Goal: Feedback & Contribution: Contribute content

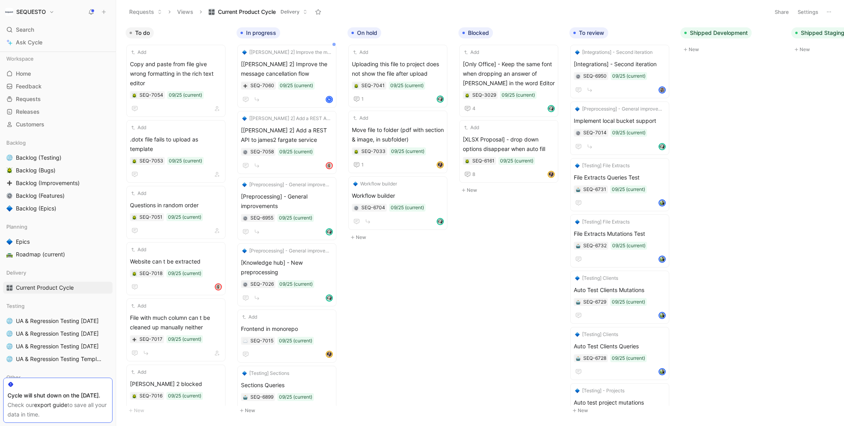
scroll to position [0, 283]
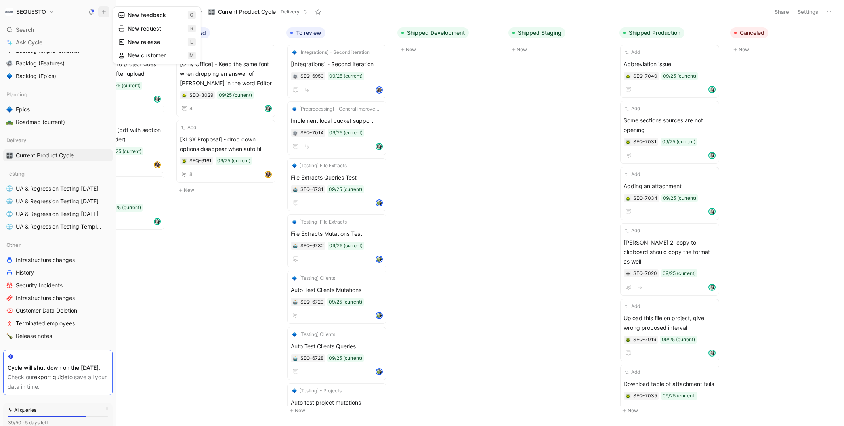
click at [132, 12] on button "New feedback c" at bounding box center [156, 14] width 85 height 13
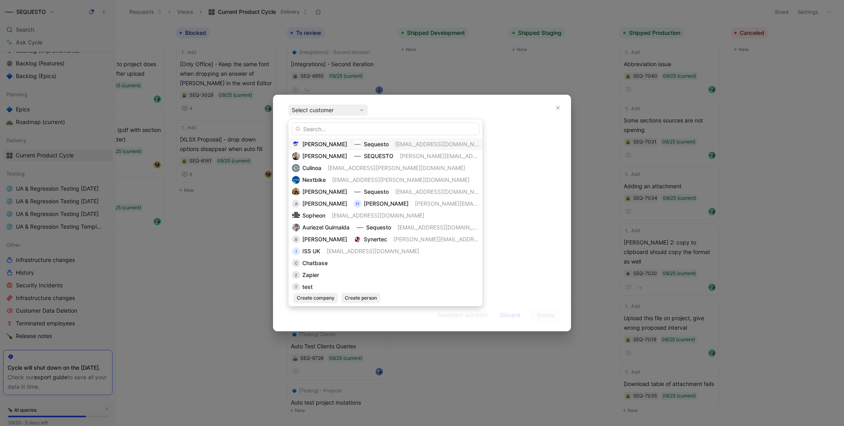
click at [316, 144] on span "[PERSON_NAME]" at bounding box center [324, 144] width 45 height 7
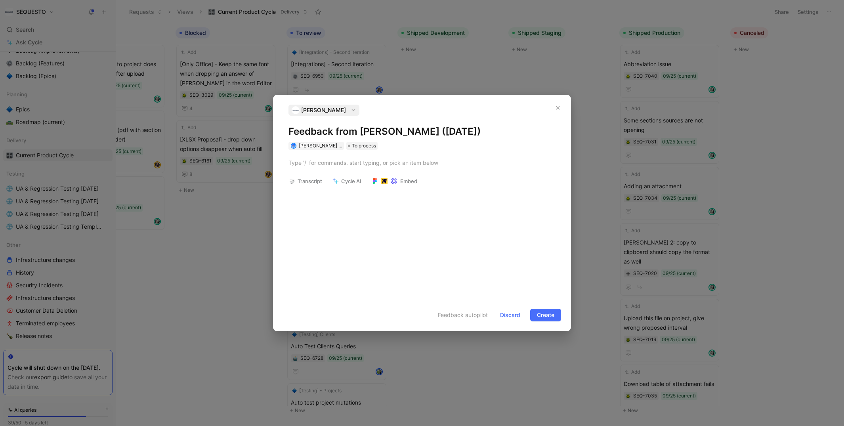
click at [318, 135] on h1 "Feedback from [PERSON_NAME] ([DATE])" at bounding box center [421, 131] width 267 height 13
click at [304, 163] on div at bounding box center [421, 162] width 267 height 8
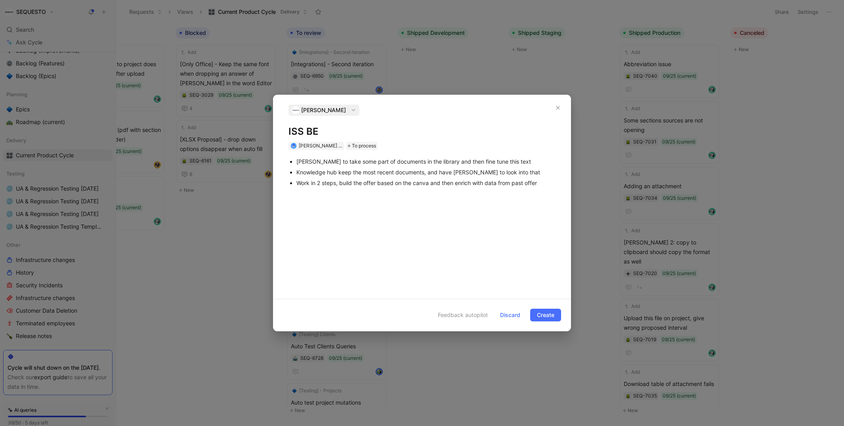
click at [476, 185] on div "Work in 2 steps, build the offer based on the canva and then enrich with data f…" at bounding box center [425, 183] width 259 height 8
drag, startPoint x: 485, startPoint y: 185, endPoint x: 485, endPoint y: 180, distance: 4.4
click at [485, 185] on div "Work in 2 steps, build the offer based on the canva and then enrich with data f…" at bounding box center [425, 183] width 259 height 8
